Goal: Task Accomplishment & Management: Manage account settings

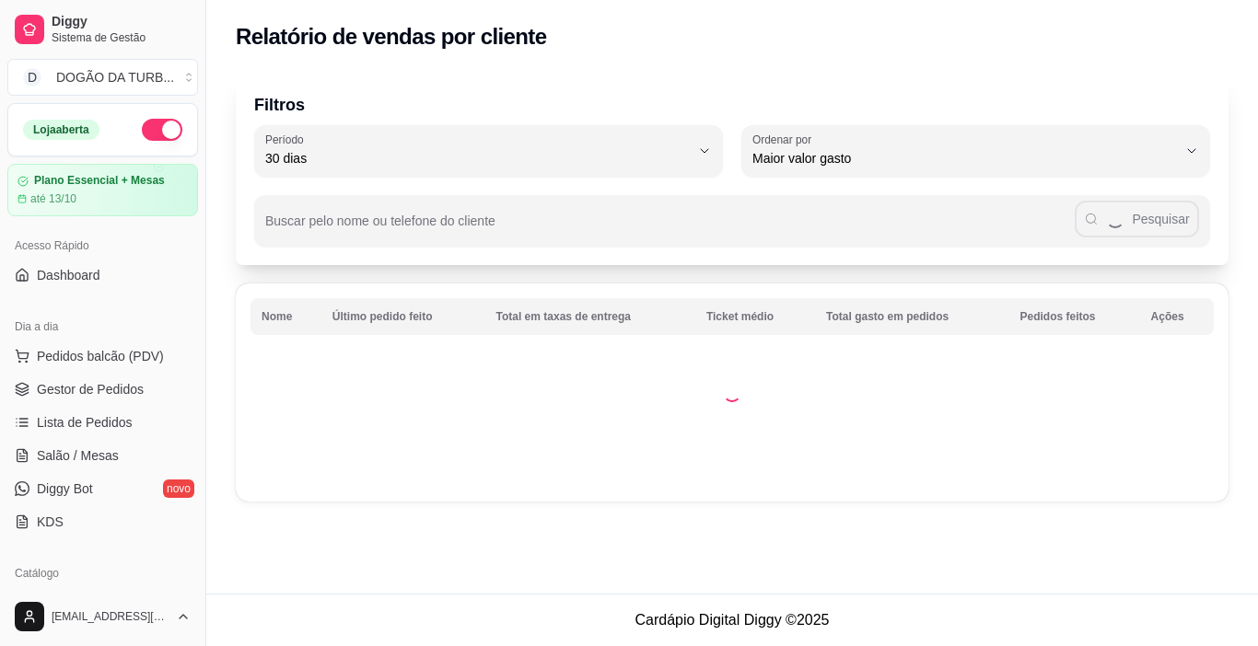
select select "30"
select select "HIGHEST_TOTAL_SPENT_WITH_ORDERS"
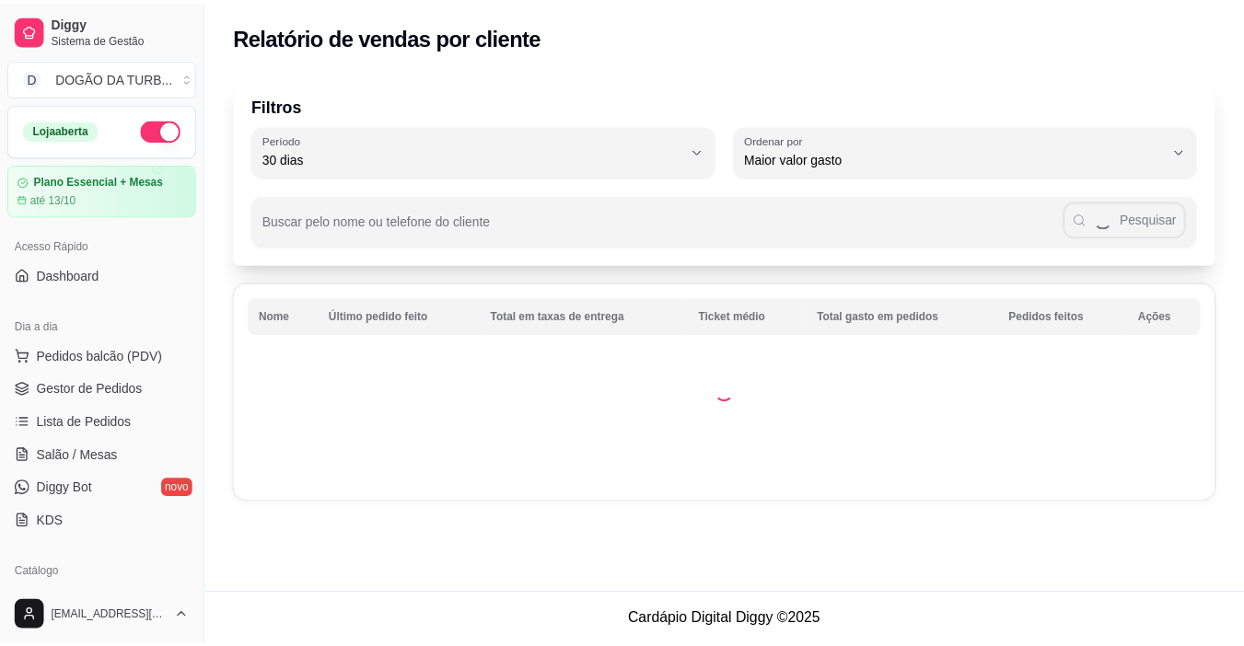
scroll to position [276, 0]
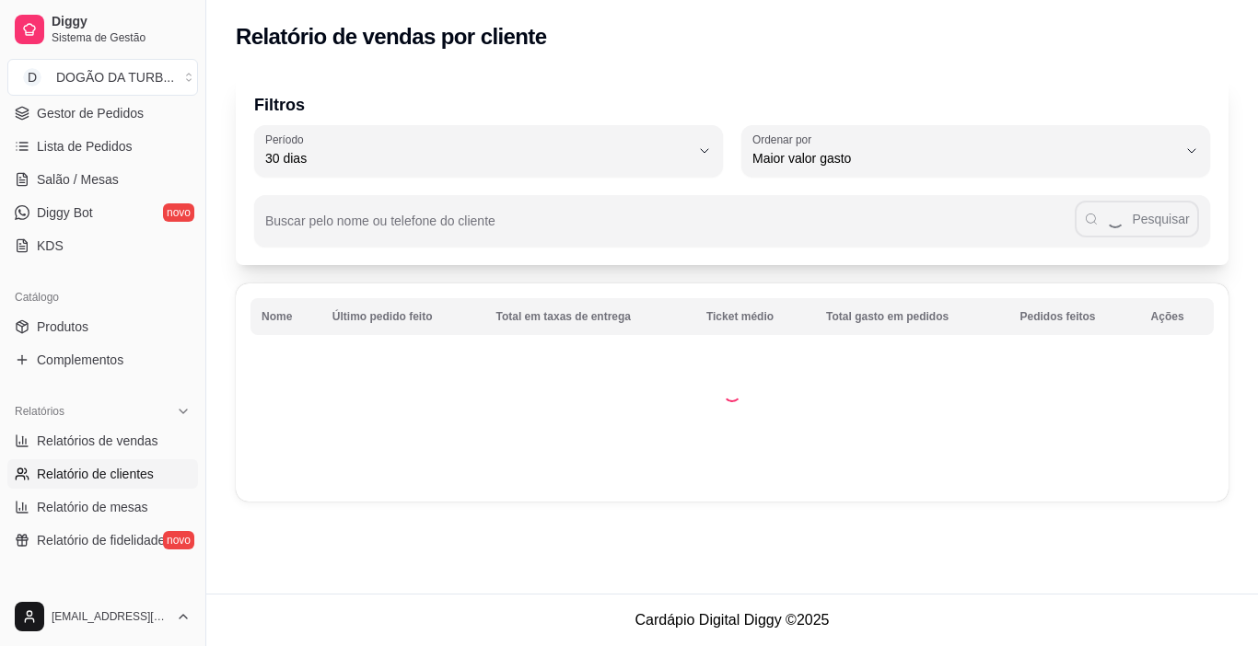
click at [174, 102] on div "Diggy Sistema de Gestão D DOGÃO DA TURB ..." at bounding box center [102, 51] width 205 height 103
click at [161, 156] on link "Lista de Pedidos" at bounding box center [102, 146] width 191 height 29
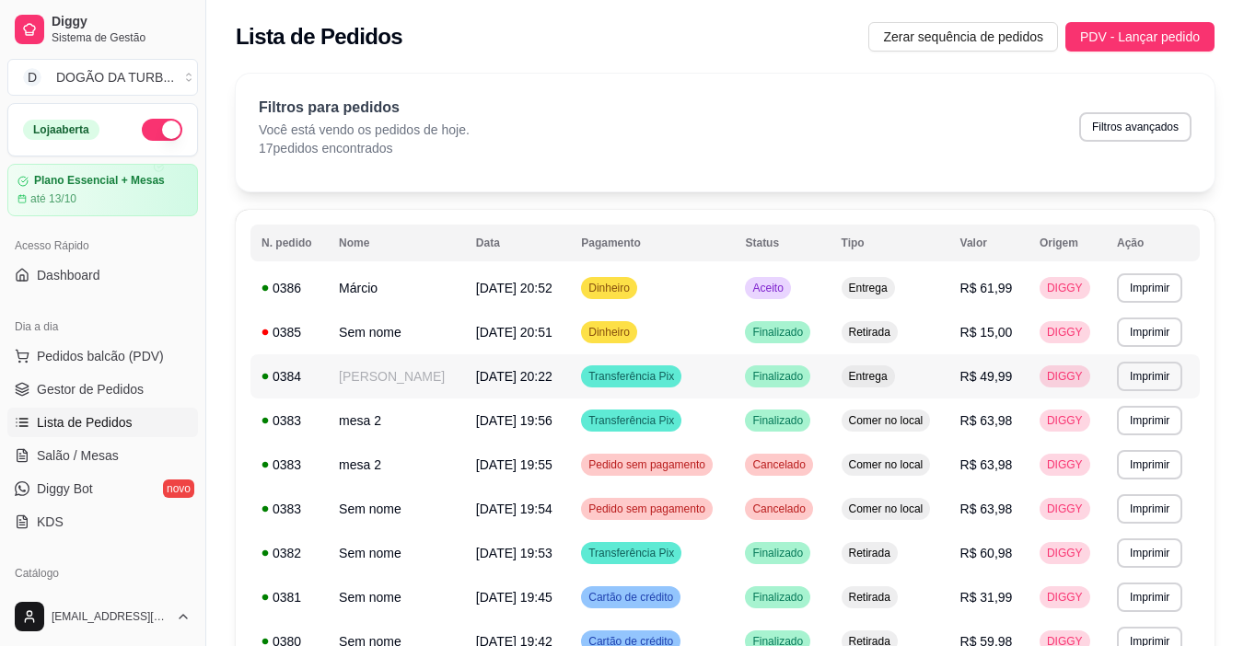
click at [810, 369] on div "Finalizado" at bounding box center [777, 377] width 65 height 22
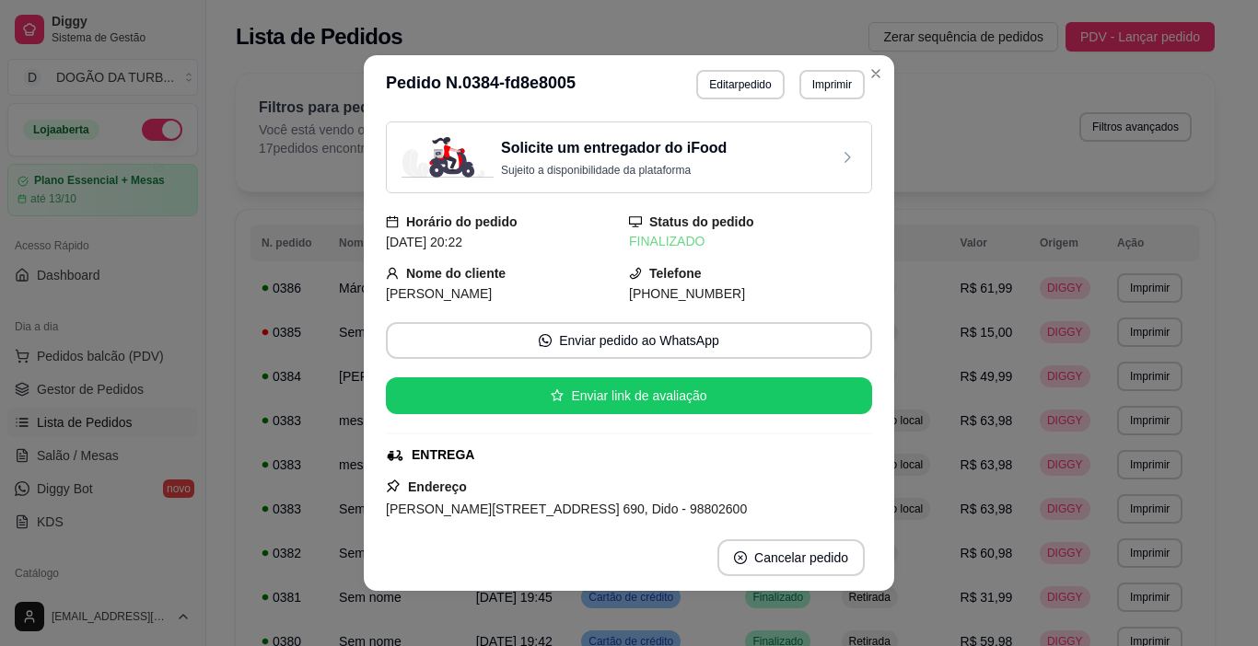
scroll to position [92, 0]
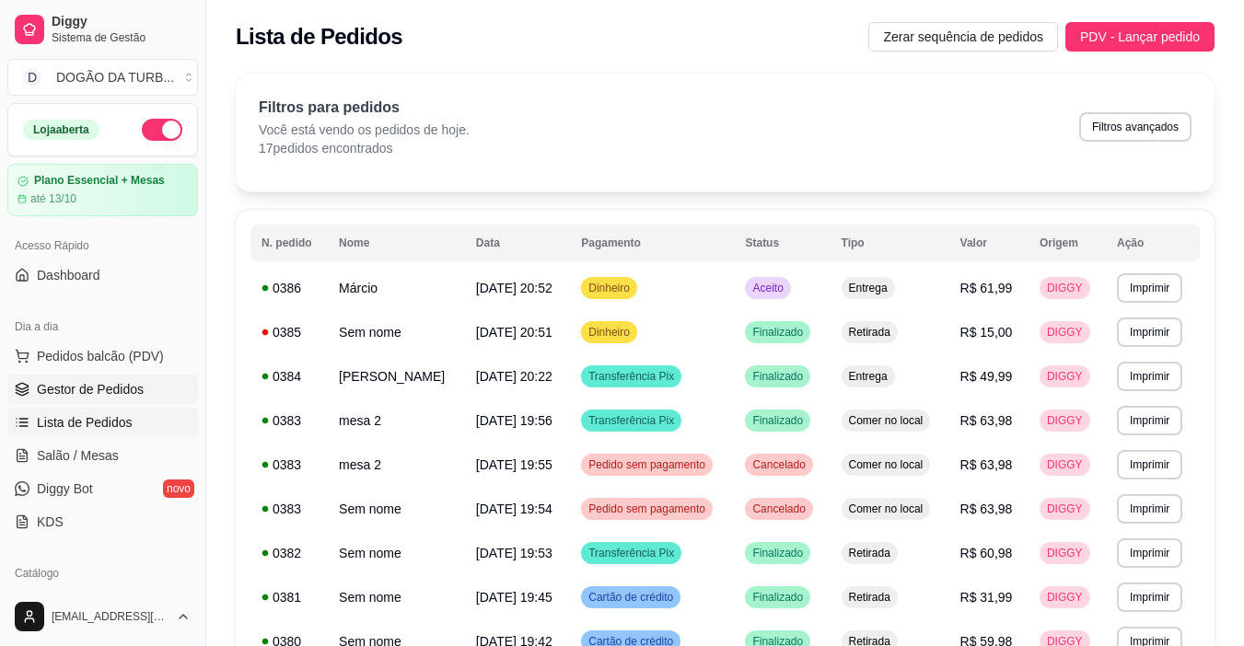
click at [81, 375] on link "Gestor de Pedidos" at bounding box center [102, 389] width 191 height 29
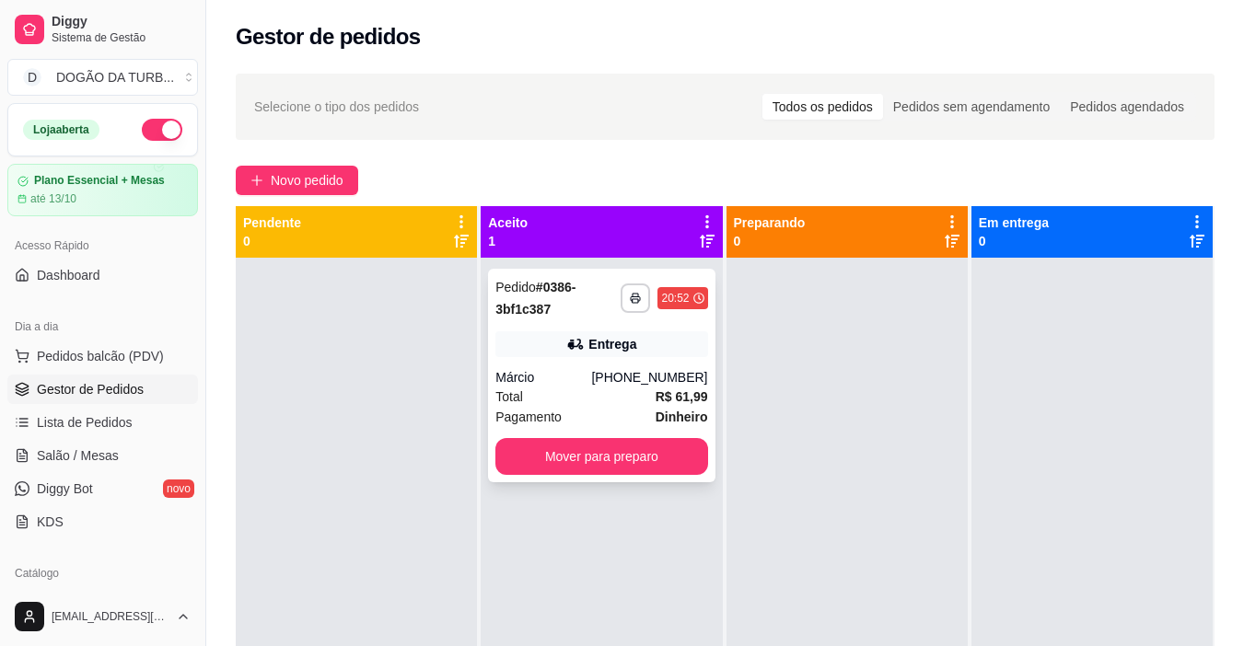
click at [599, 343] on div "Entrega" at bounding box center [612, 344] width 48 height 18
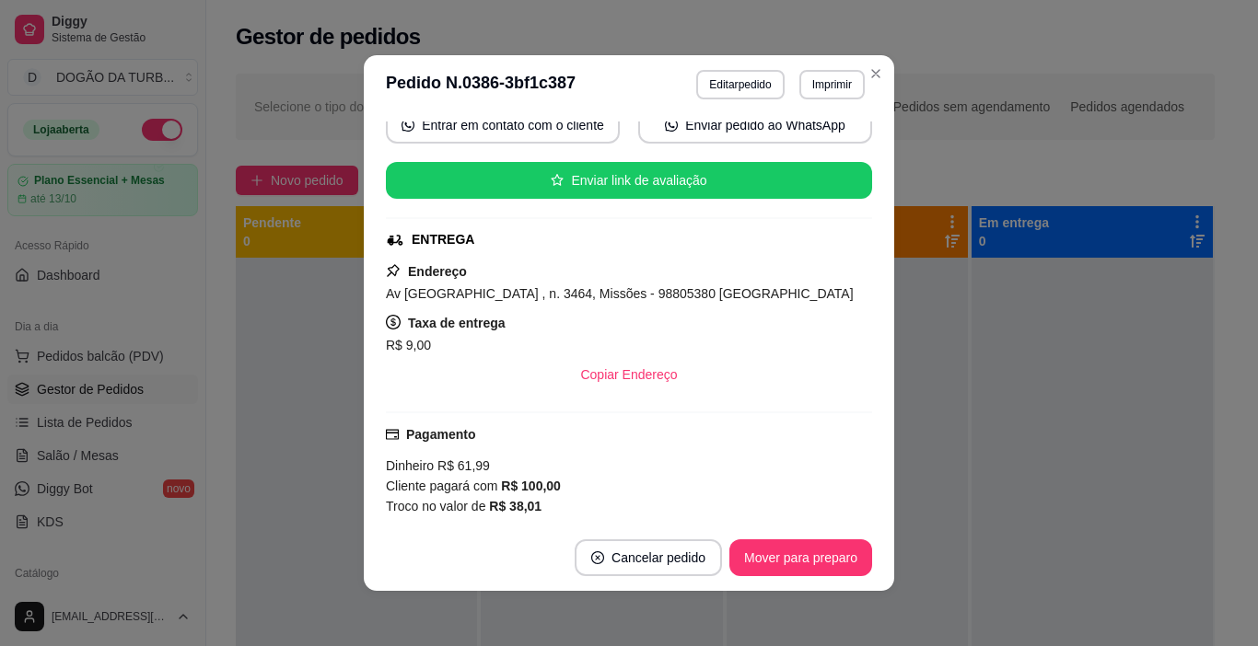
scroll to position [460, 0]
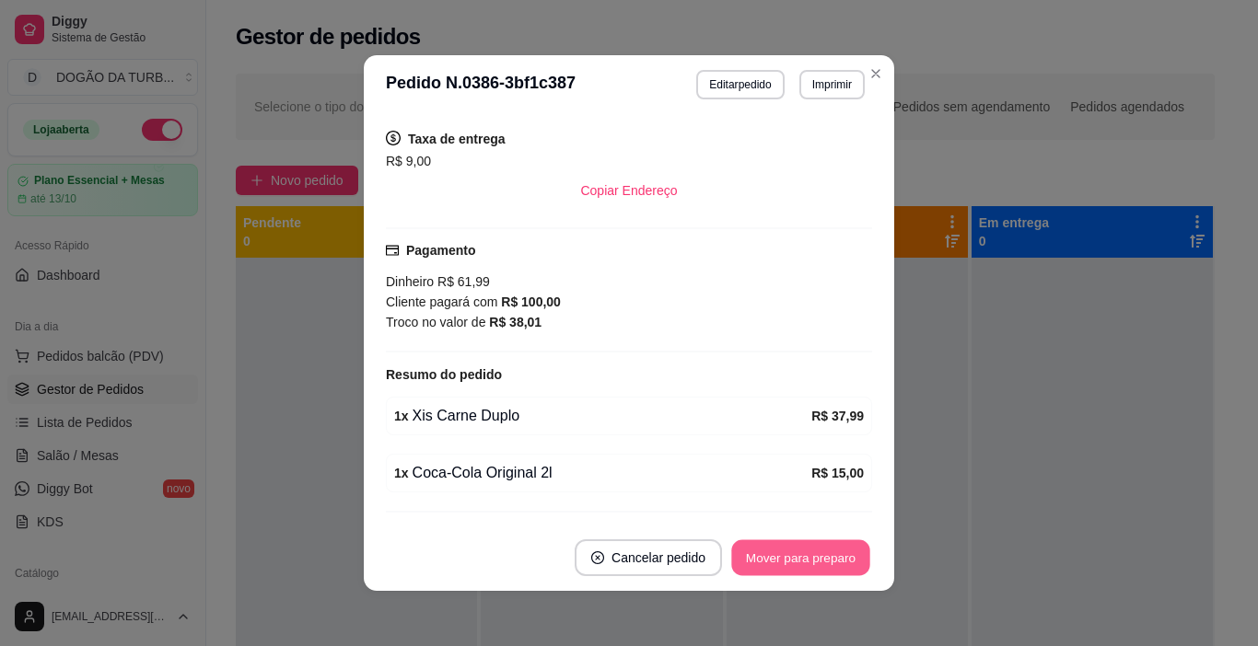
click at [774, 560] on button "Mover para preparo" at bounding box center [800, 559] width 138 height 36
click at [795, 560] on button "Mover para entrega" at bounding box center [801, 558] width 142 height 37
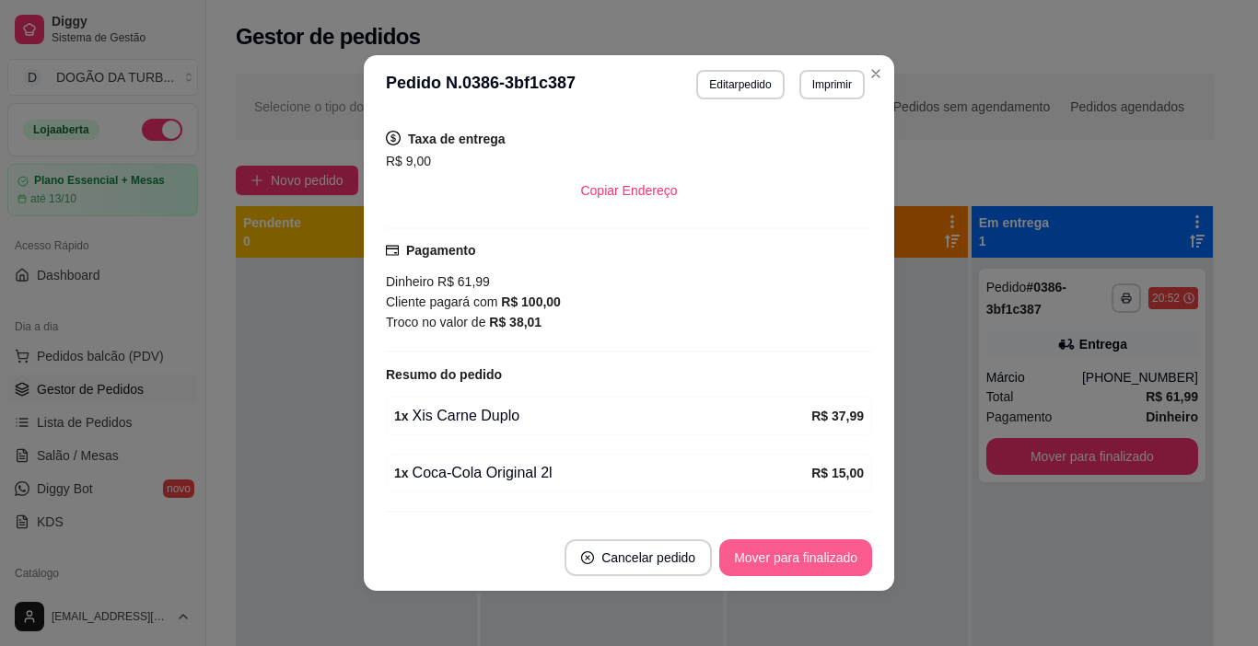
click at [762, 571] on button "Mover para finalizado" at bounding box center [795, 558] width 153 height 37
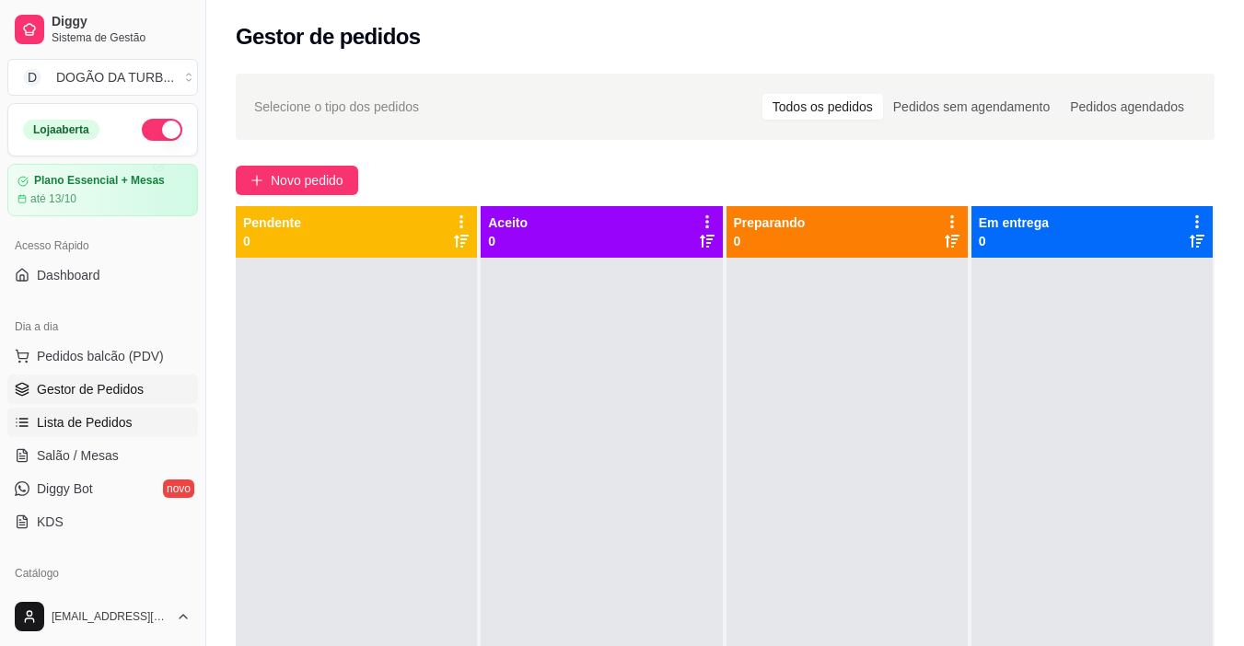
click at [117, 411] on link "Lista de Pedidos" at bounding box center [102, 422] width 191 height 29
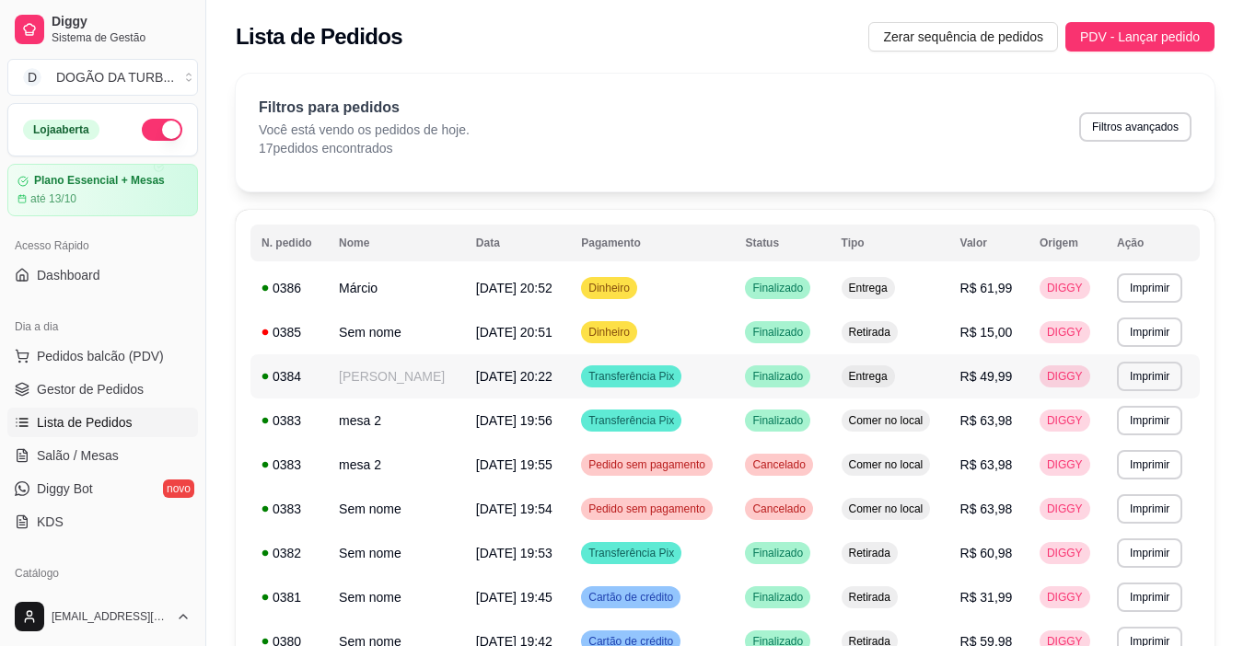
click at [459, 391] on td "[PERSON_NAME]" at bounding box center [396, 377] width 137 height 44
click at [153, 378] on link "Gestor de Pedidos" at bounding box center [102, 389] width 191 height 29
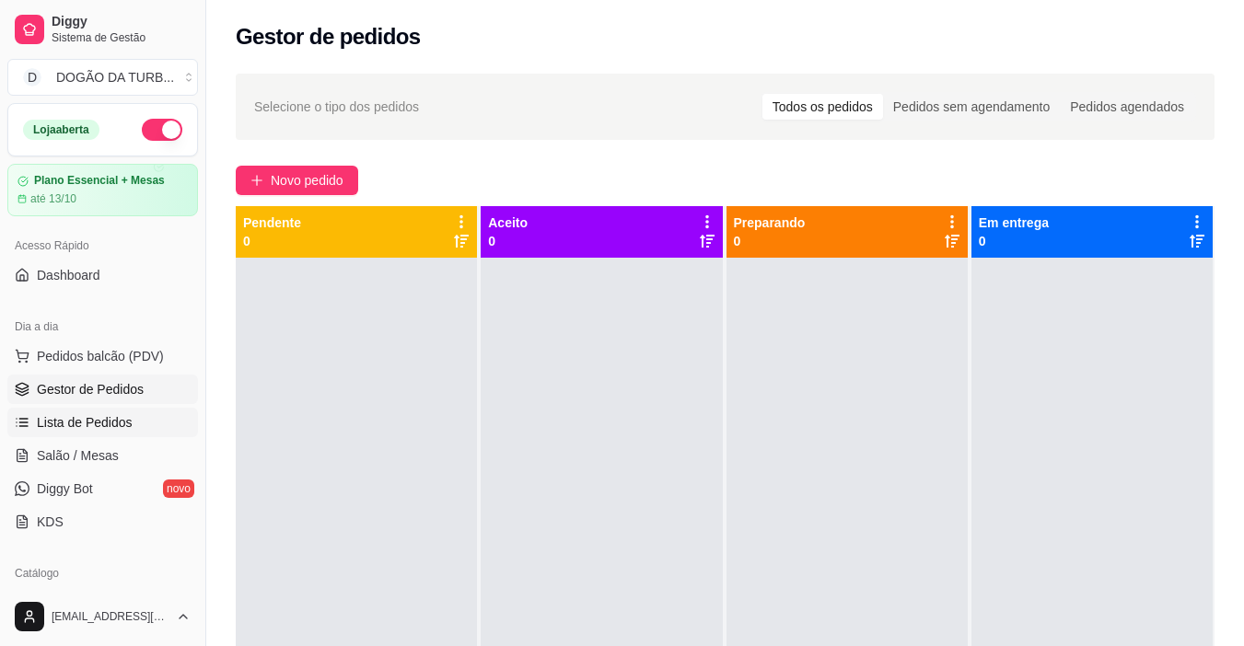
click at [103, 429] on span "Lista de Pedidos" at bounding box center [85, 422] width 96 height 18
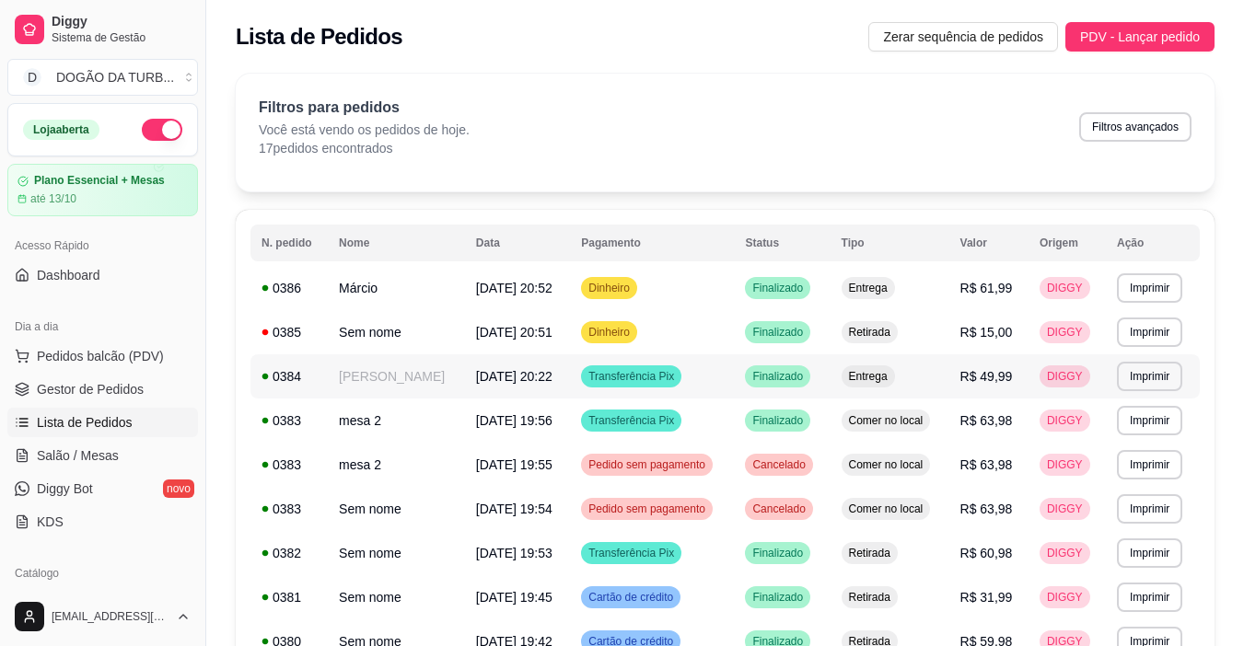
click at [392, 375] on td "[PERSON_NAME]" at bounding box center [396, 377] width 137 height 44
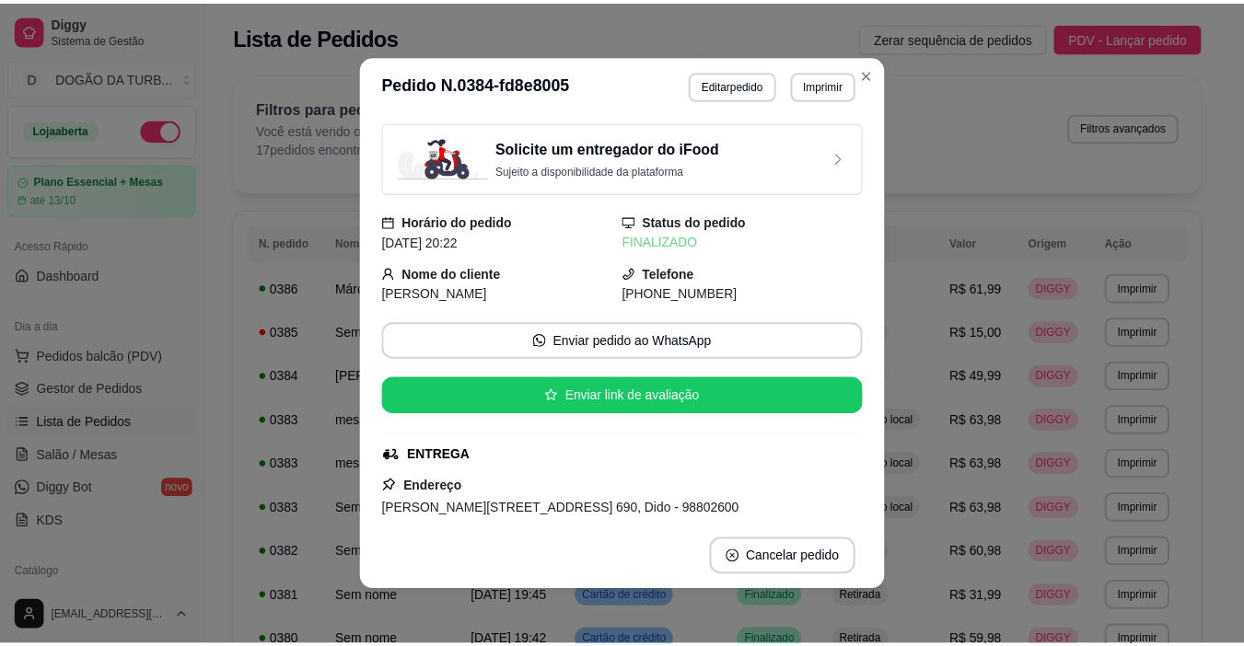
scroll to position [184, 0]
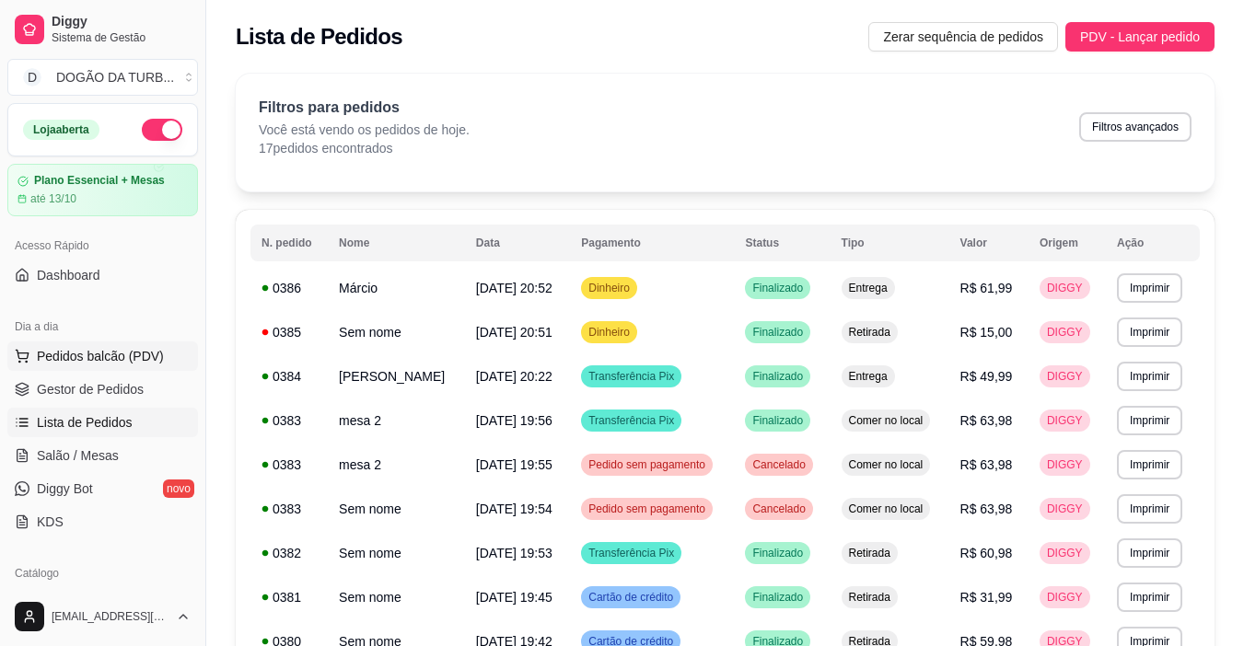
click at [156, 362] on button "Pedidos balcão (PDV)" at bounding box center [102, 356] width 191 height 29
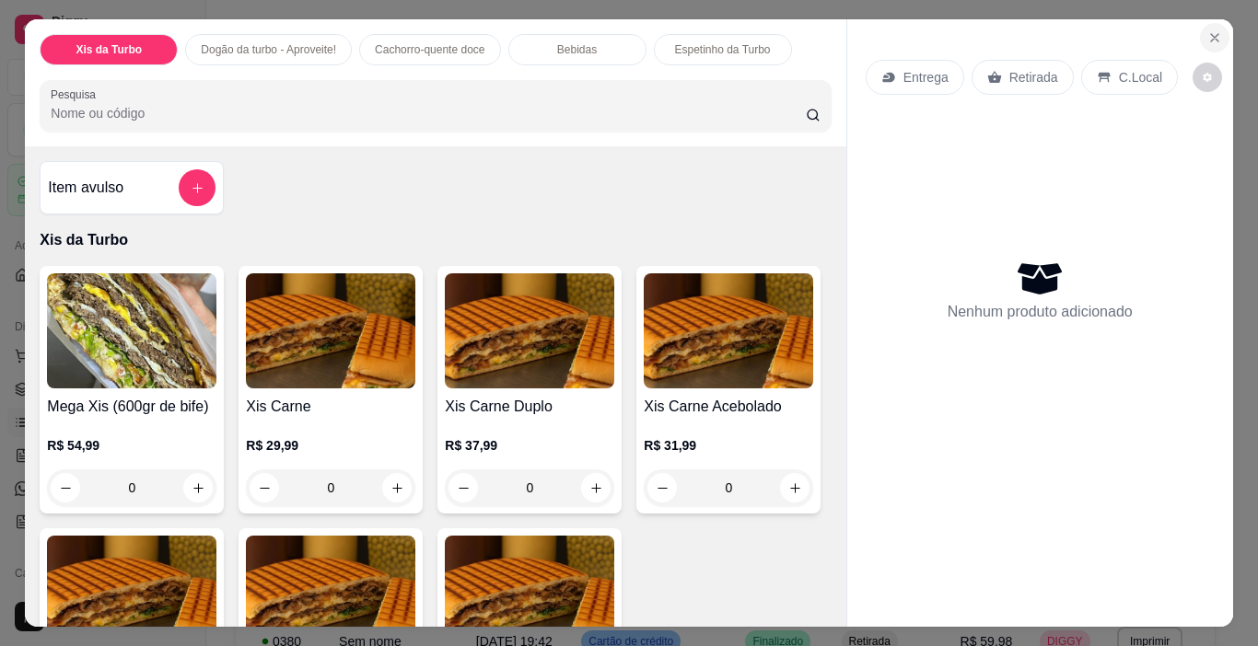
click at [1200, 24] on button "Close" at bounding box center [1214, 37] width 29 height 29
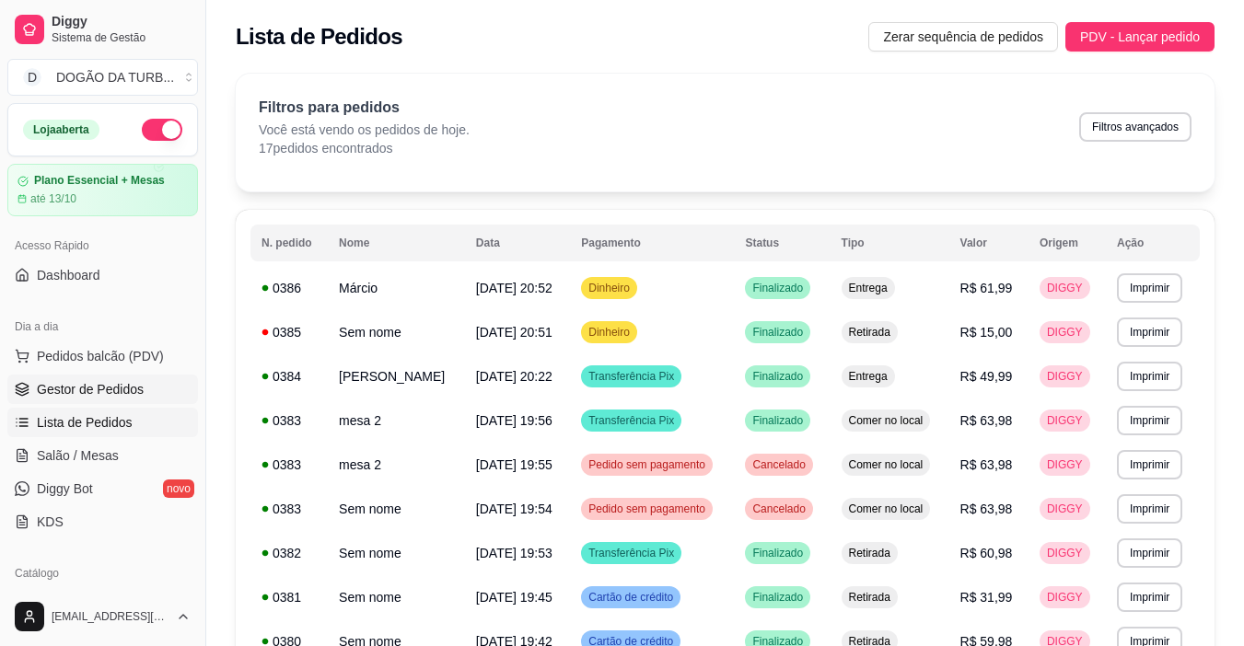
click at [142, 378] on link "Gestor de Pedidos" at bounding box center [102, 389] width 191 height 29
